Goal: Find specific page/section: Find specific page/section

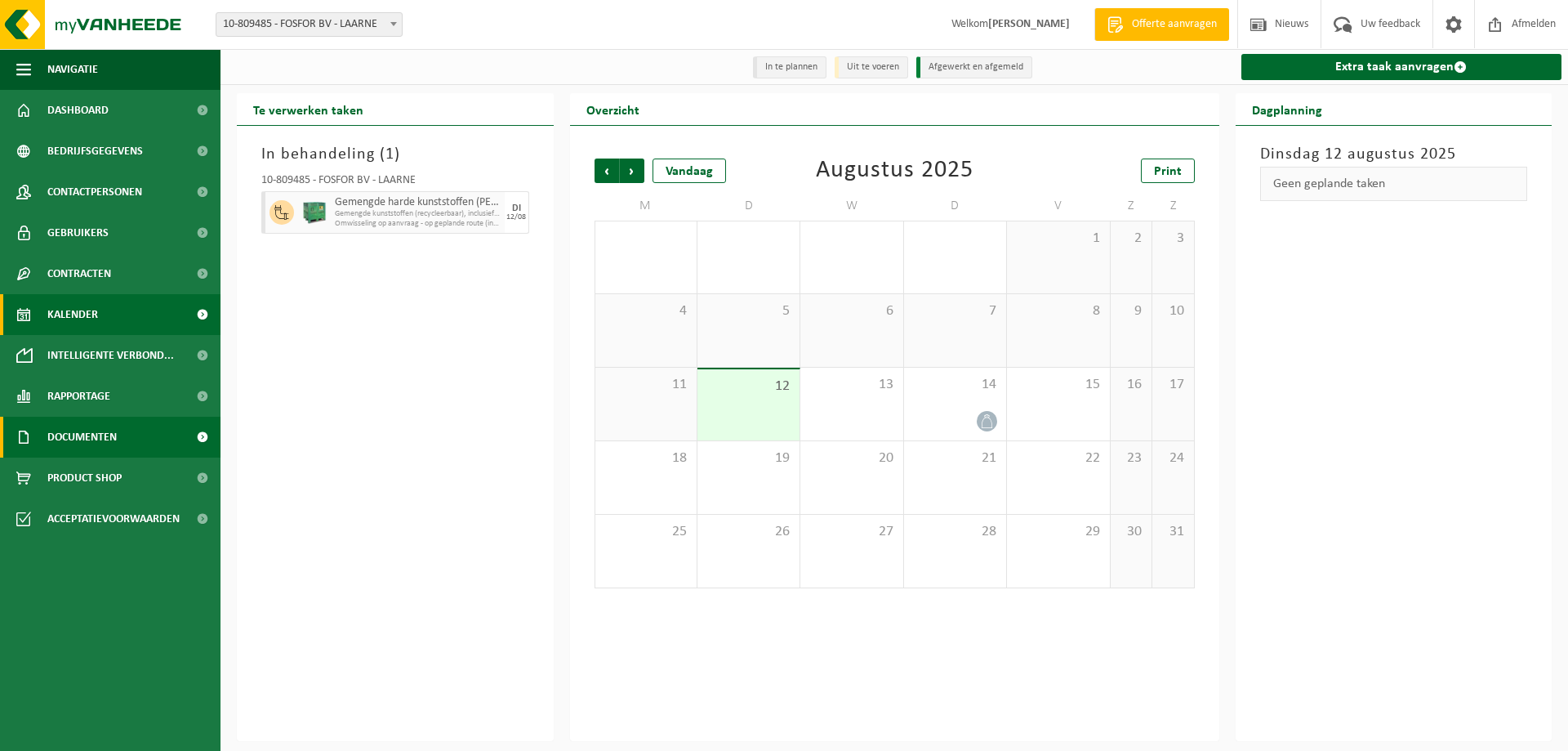
click at [75, 426] on span "Documenten" at bounding box center [83, 437] width 70 height 41
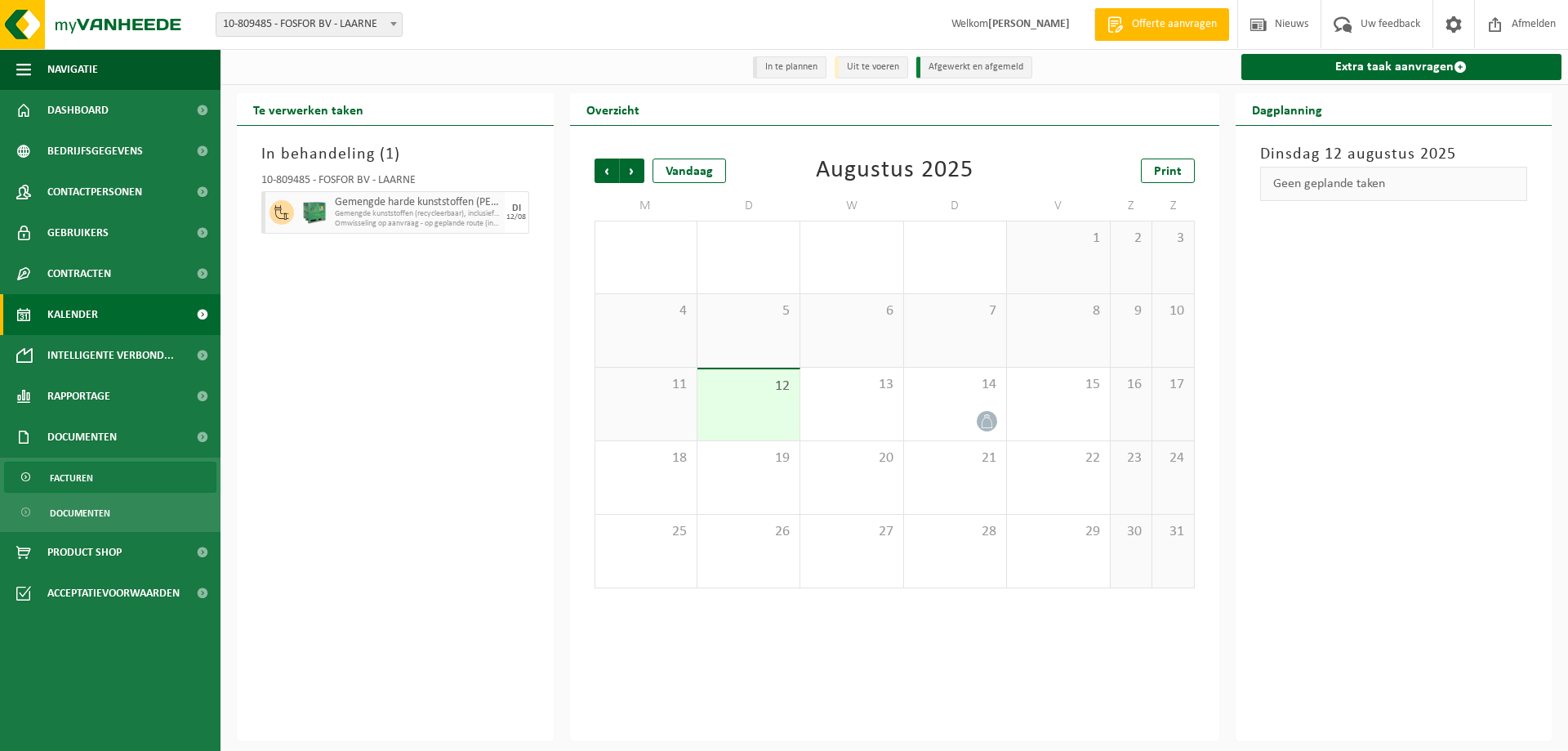
click at [72, 475] on span "Facturen" at bounding box center [71, 478] width 43 height 31
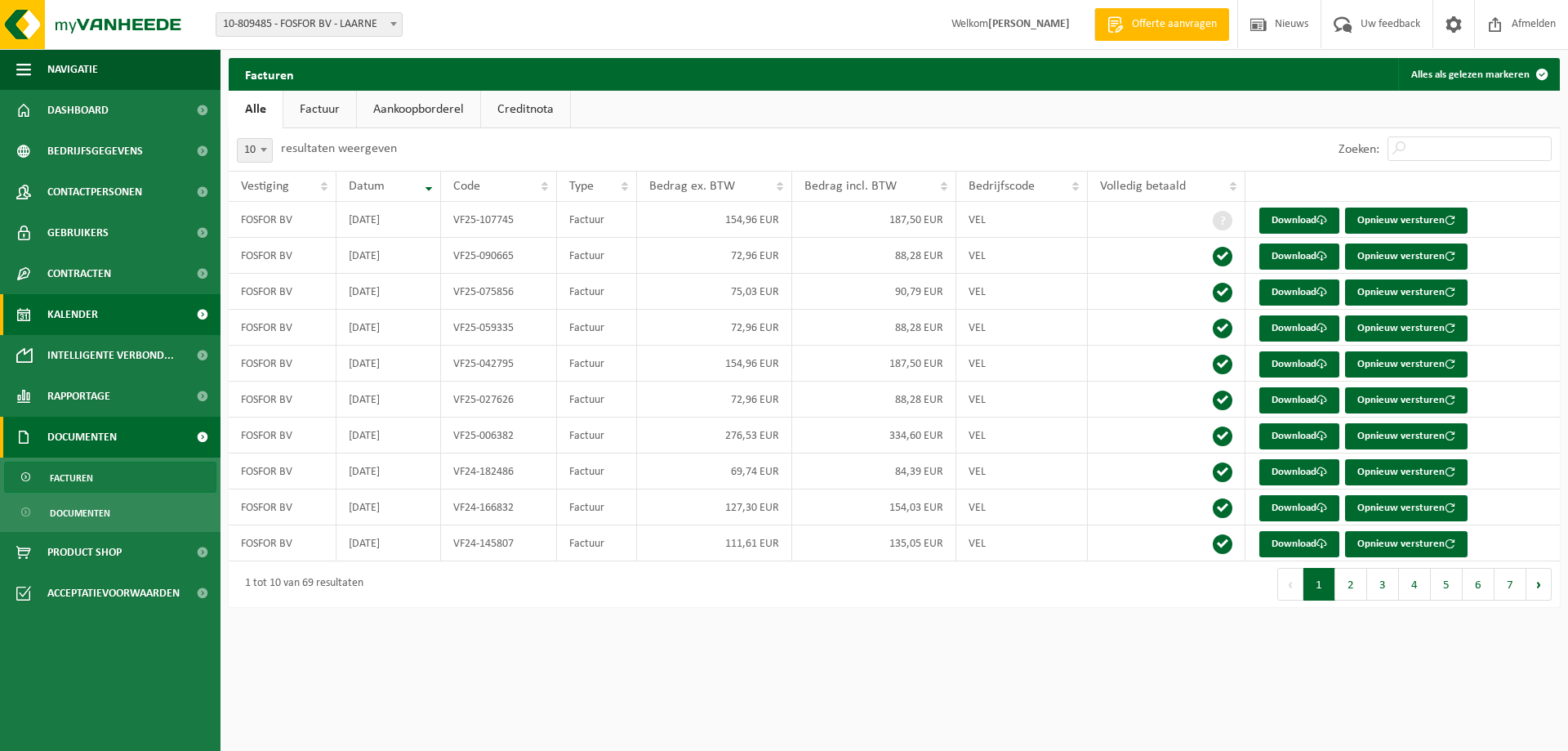
click at [107, 309] on link "Kalender" at bounding box center [110, 314] width 220 height 41
